Goal: Information Seeking & Learning: Compare options

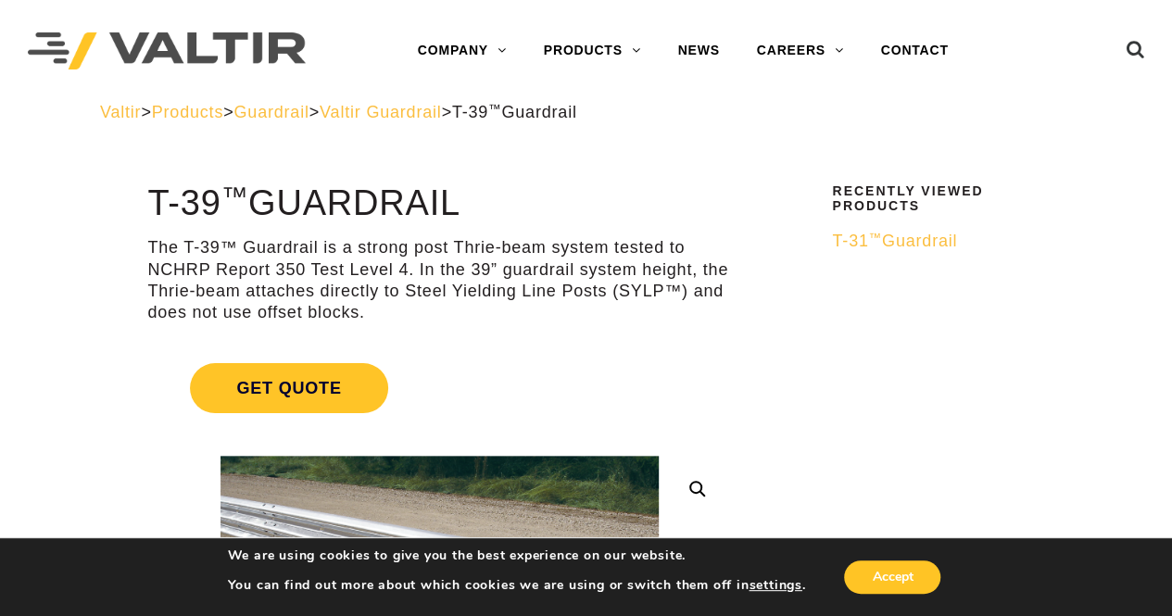
click at [309, 116] on span "Guardrail" at bounding box center [271, 112] width 75 height 19
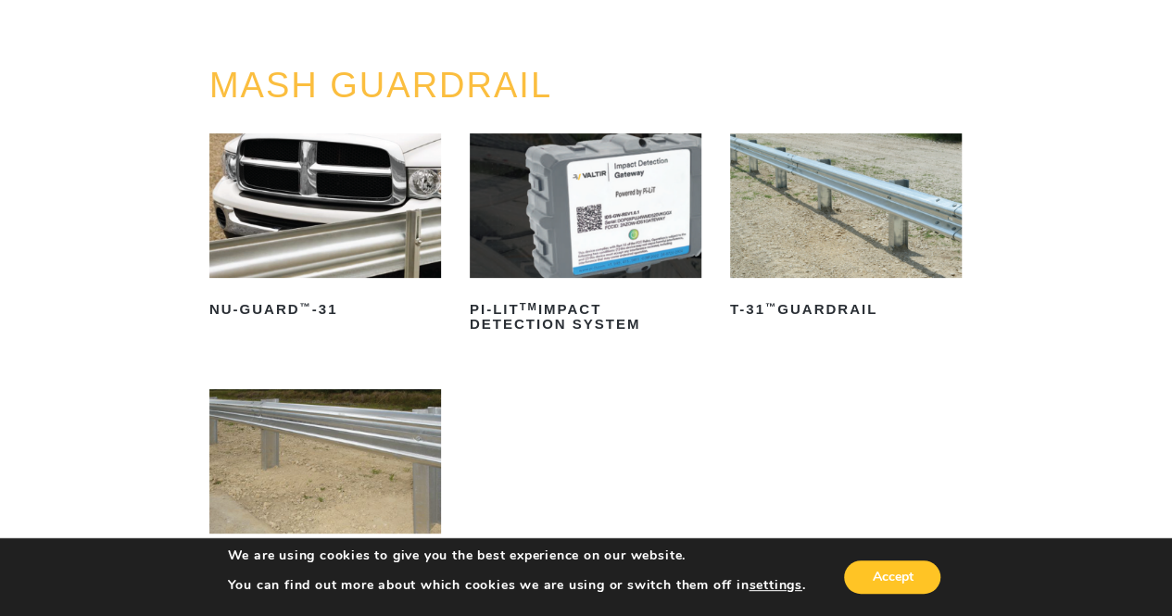
scroll to position [169, 0]
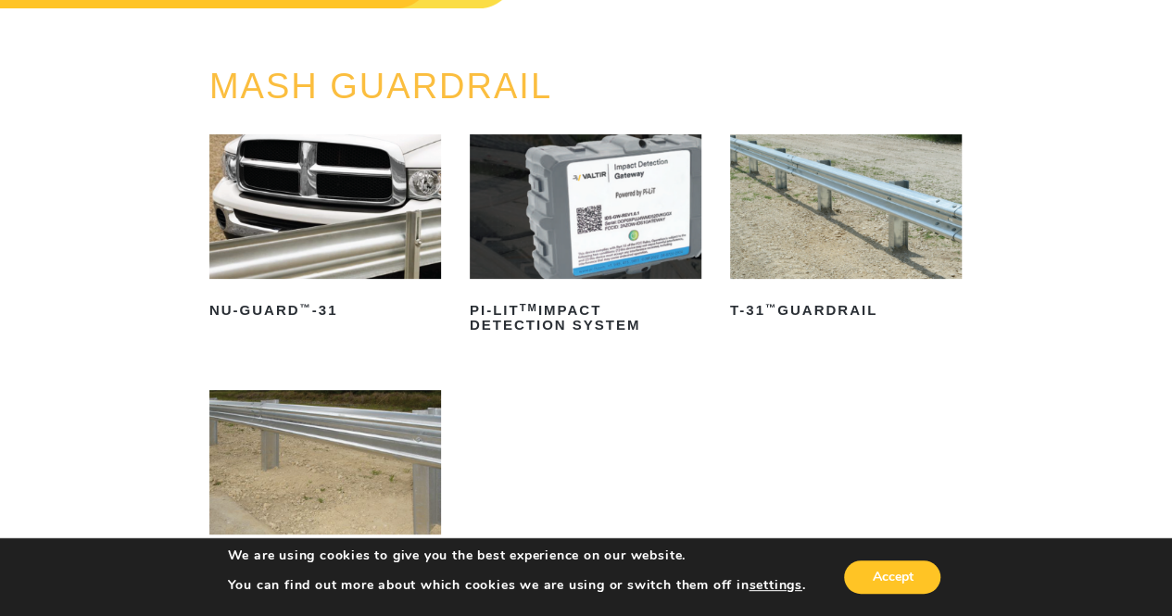
click at [391, 233] on img at bounding box center [325, 206] width 232 height 145
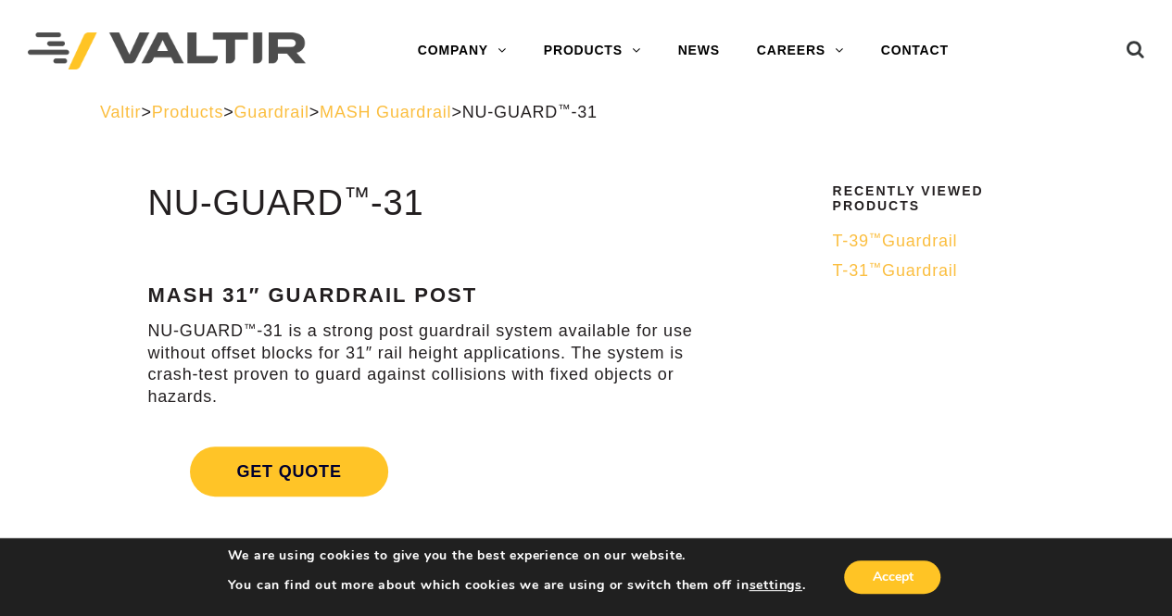
click at [309, 113] on span "Guardrail" at bounding box center [271, 112] width 75 height 19
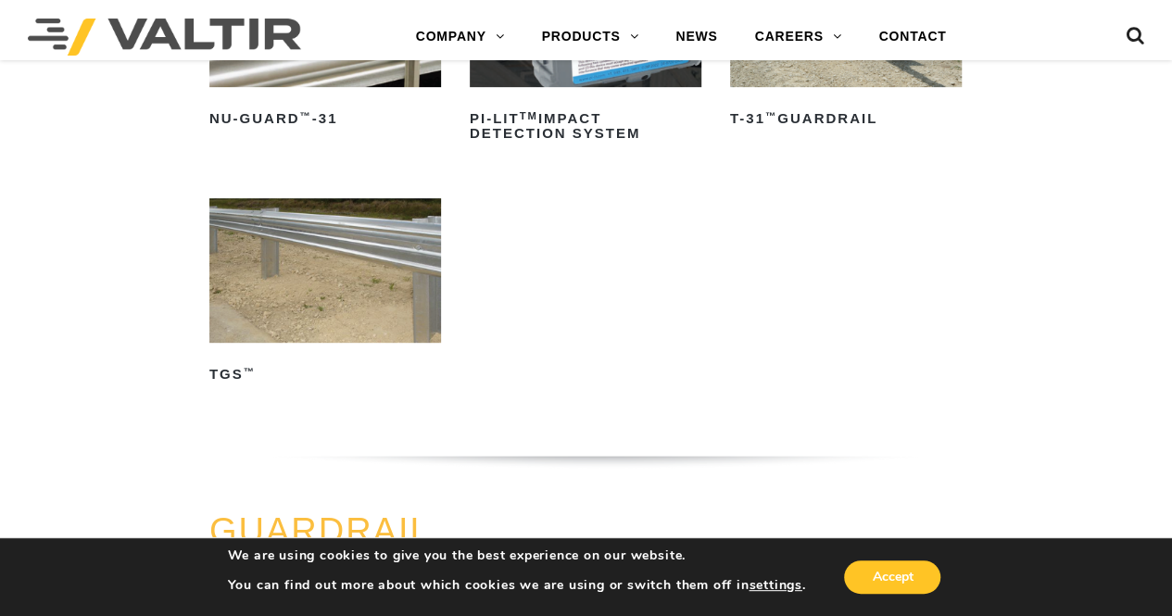
scroll to position [357, 0]
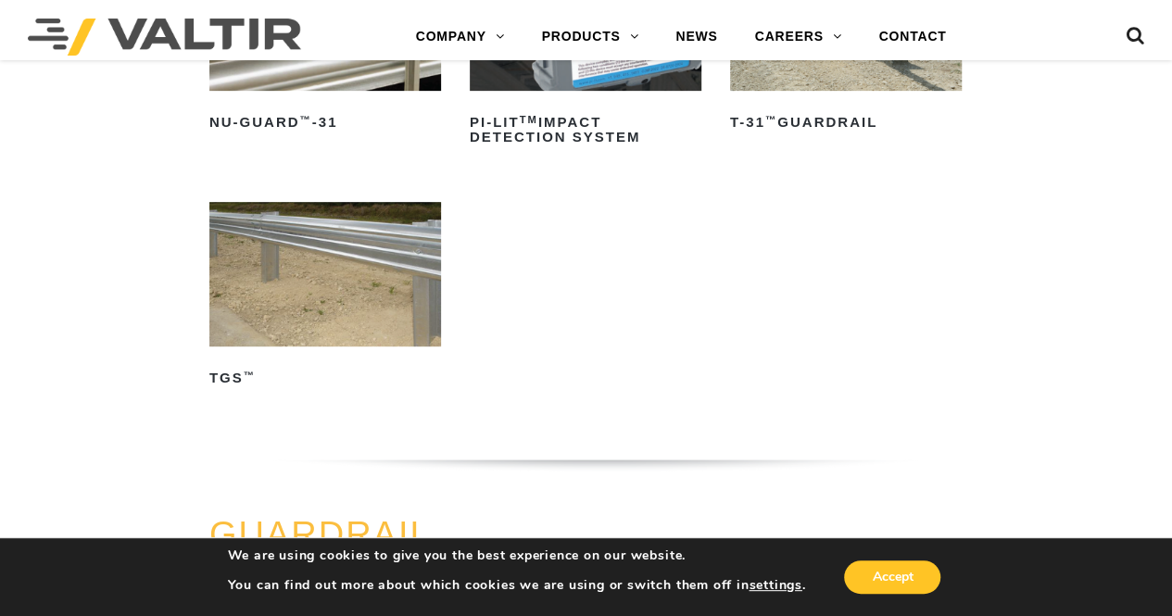
click at [362, 283] on img at bounding box center [325, 274] width 232 height 145
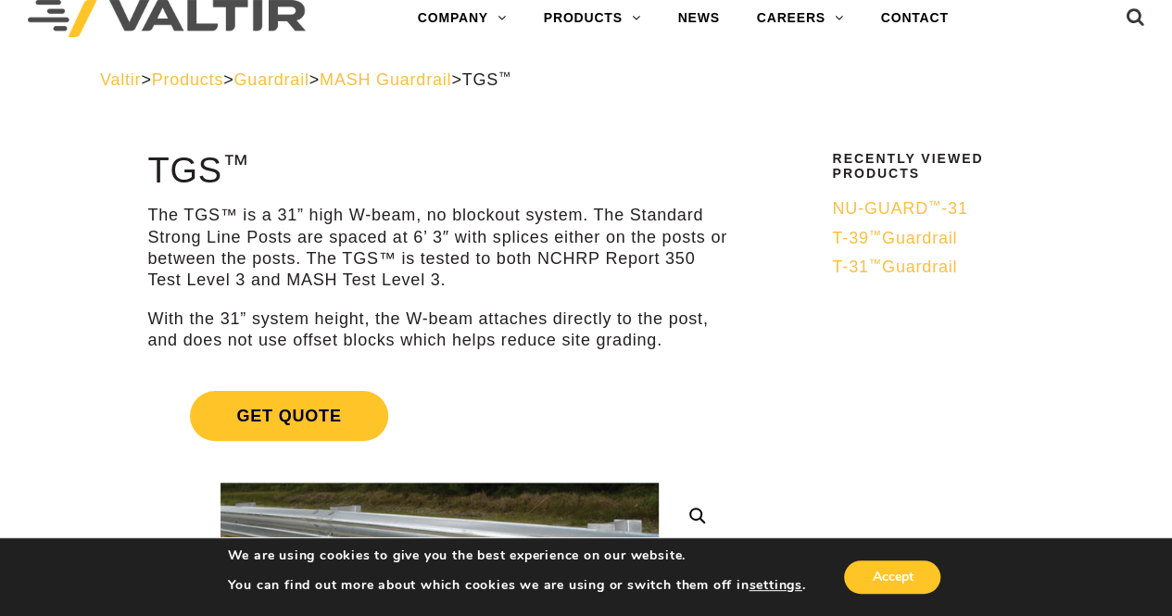
scroll to position [26, 0]
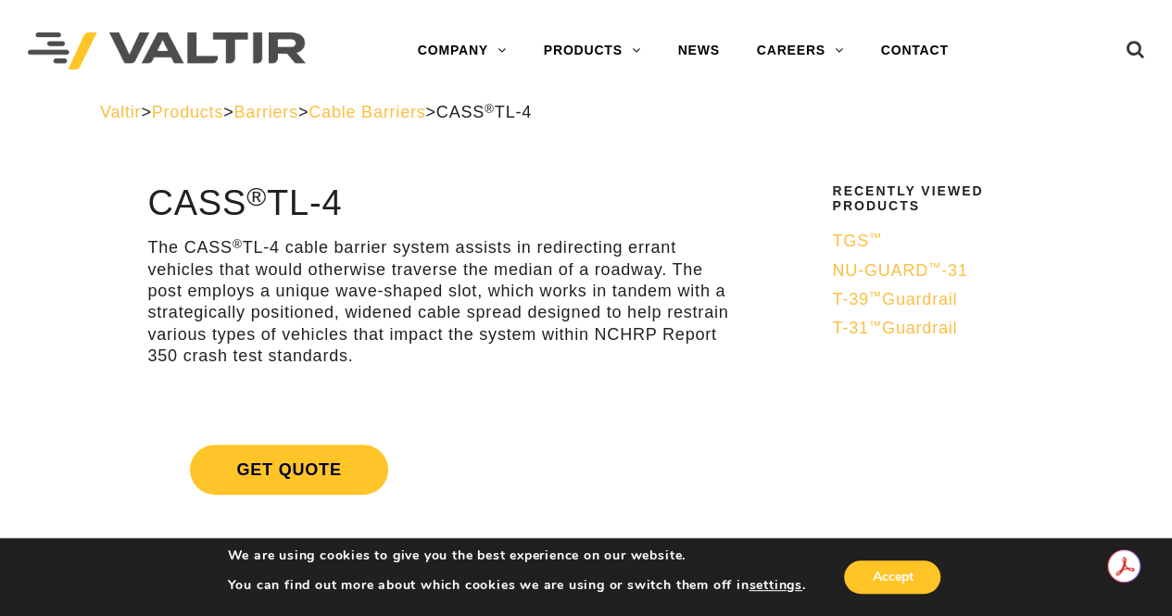
click at [436, 102] on div "Valtir > Products > Barriers > Cable Barriers > CASS ® TL-4" at bounding box center [586, 112] width 972 height 21
click at [425, 107] on span "Cable Barriers" at bounding box center [367, 112] width 117 height 19
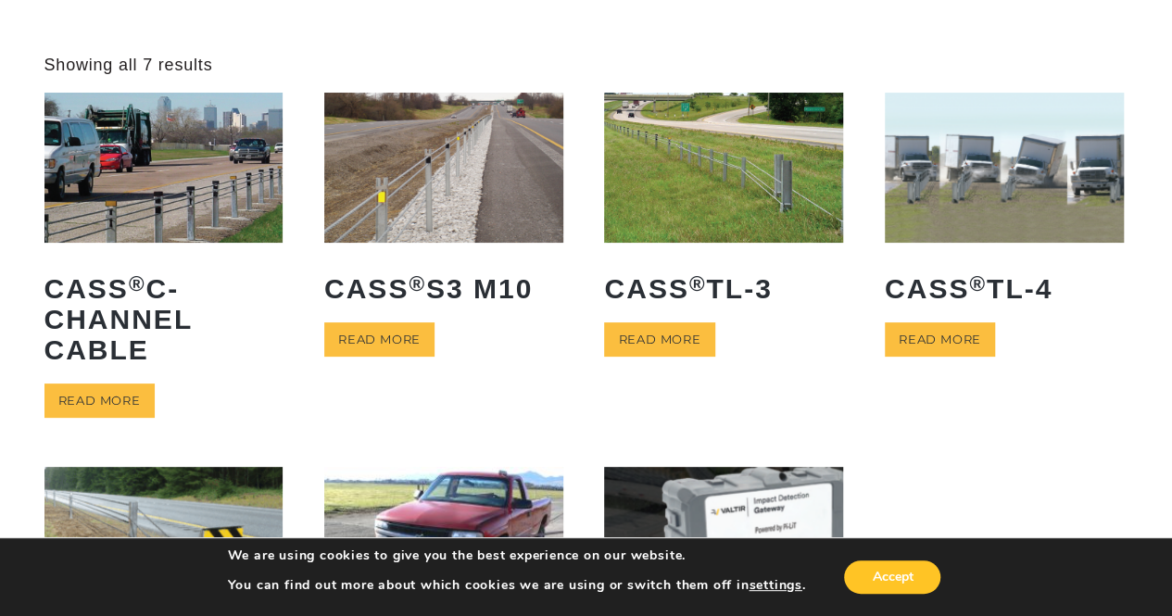
scroll to position [74, 0]
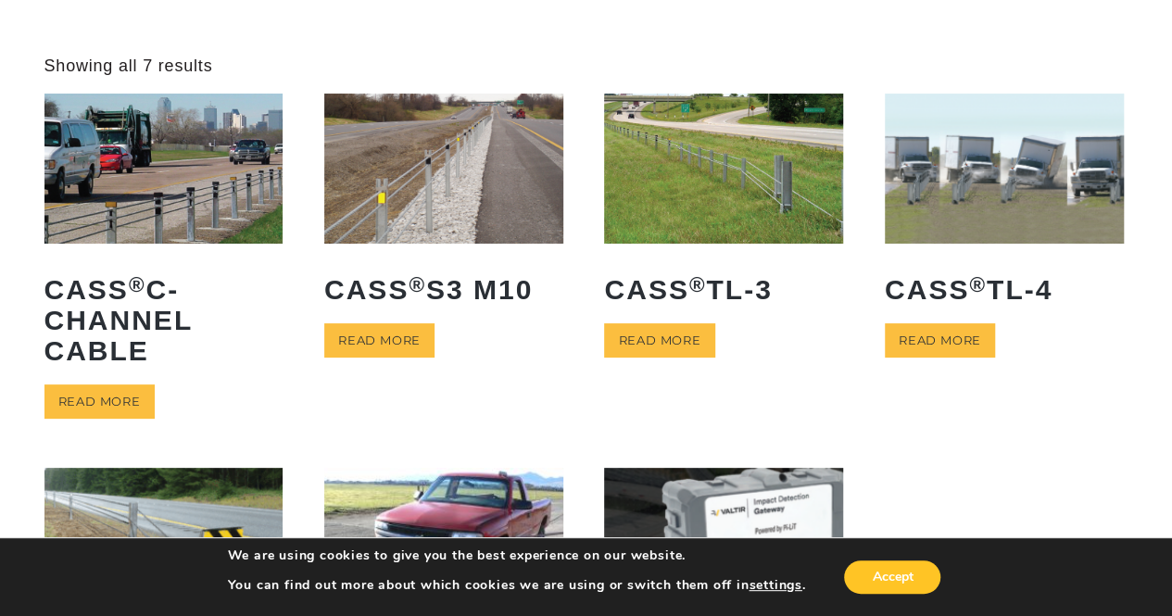
click at [497, 205] on img at bounding box center [443, 168] width 239 height 149
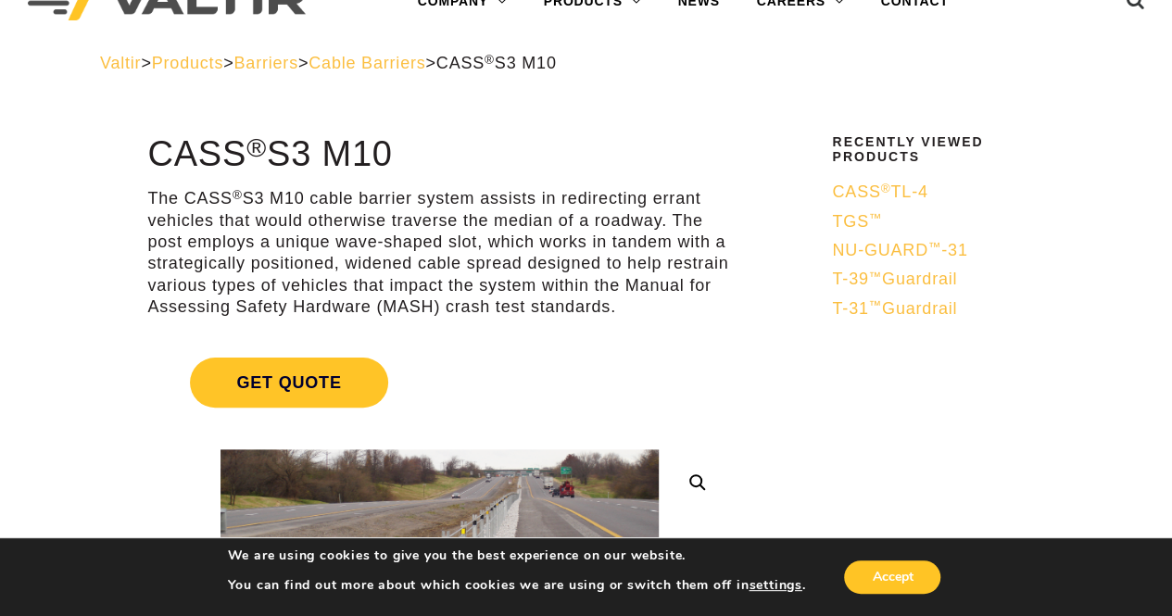
scroll to position [48, 0]
